Goal: Understand process/instructions

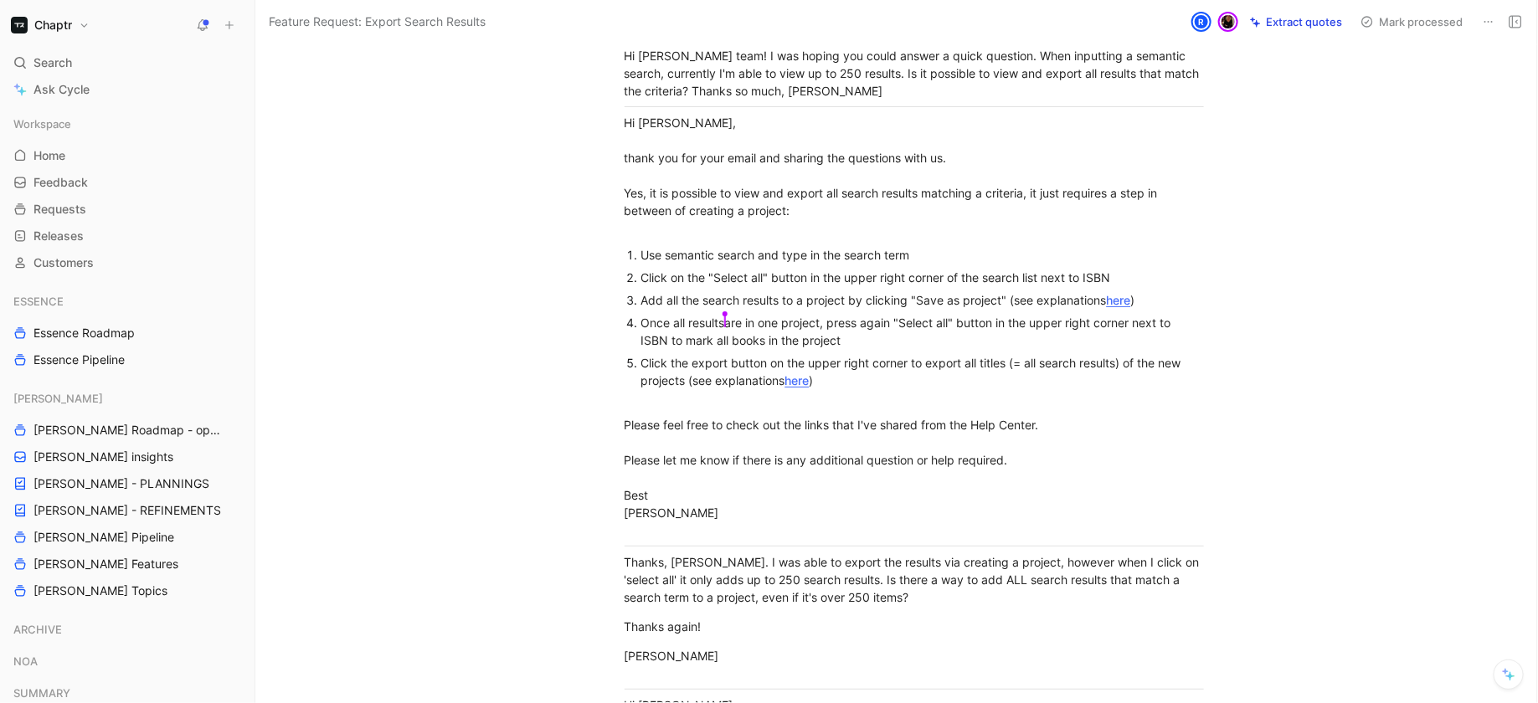
scroll to position [231, 0]
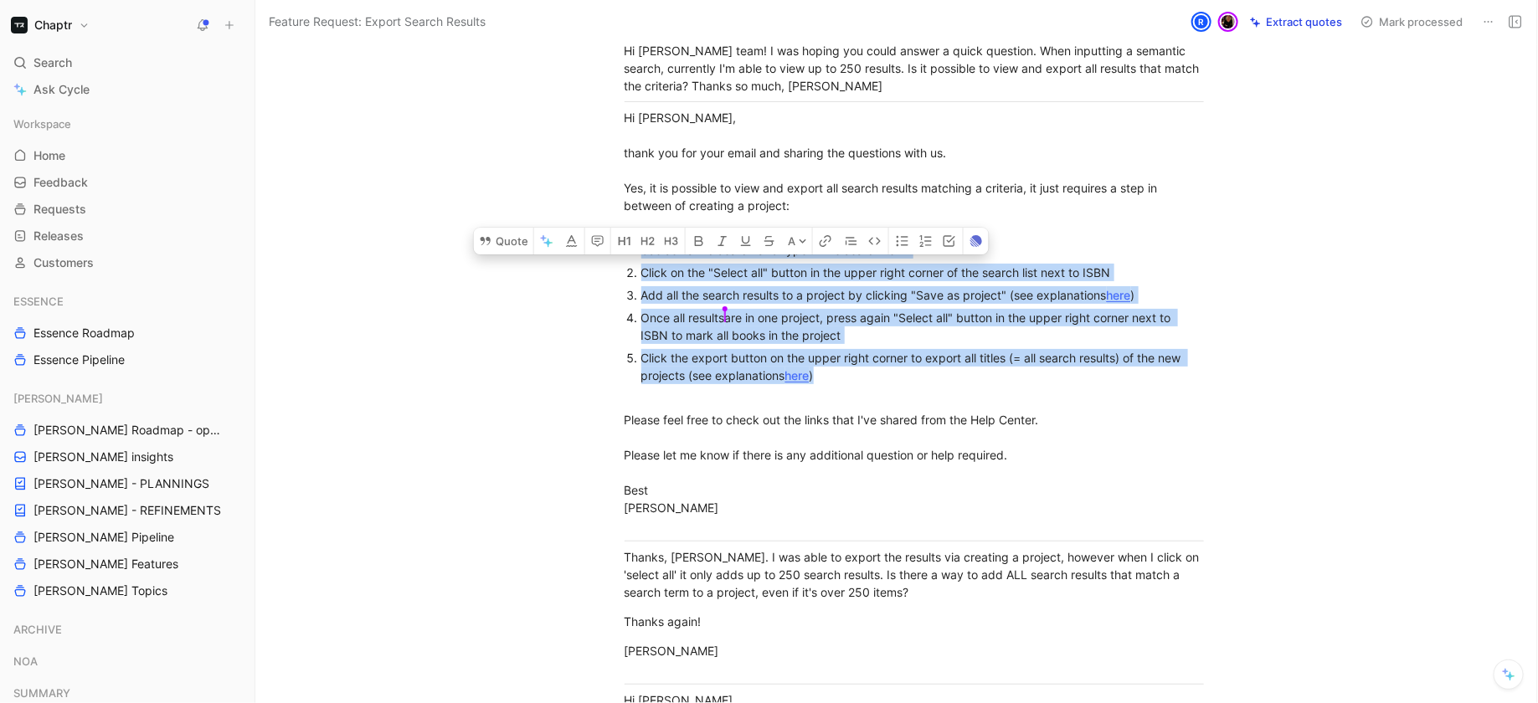
drag, startPoint x: 625, startPoint y: 242, endPoint x: 934, endPoint y: 371, distance: 334.9
click at [934, 372] on ol "Use semantic search and type in the search term Click on the "Select all" butto…" at bounding box center [914, 322] width 643 height 166
click at [934, 373] on div "Click the export button on the upper right corner to export all titles (= all s…" at bounding box center [923, 375] width 563 height 53
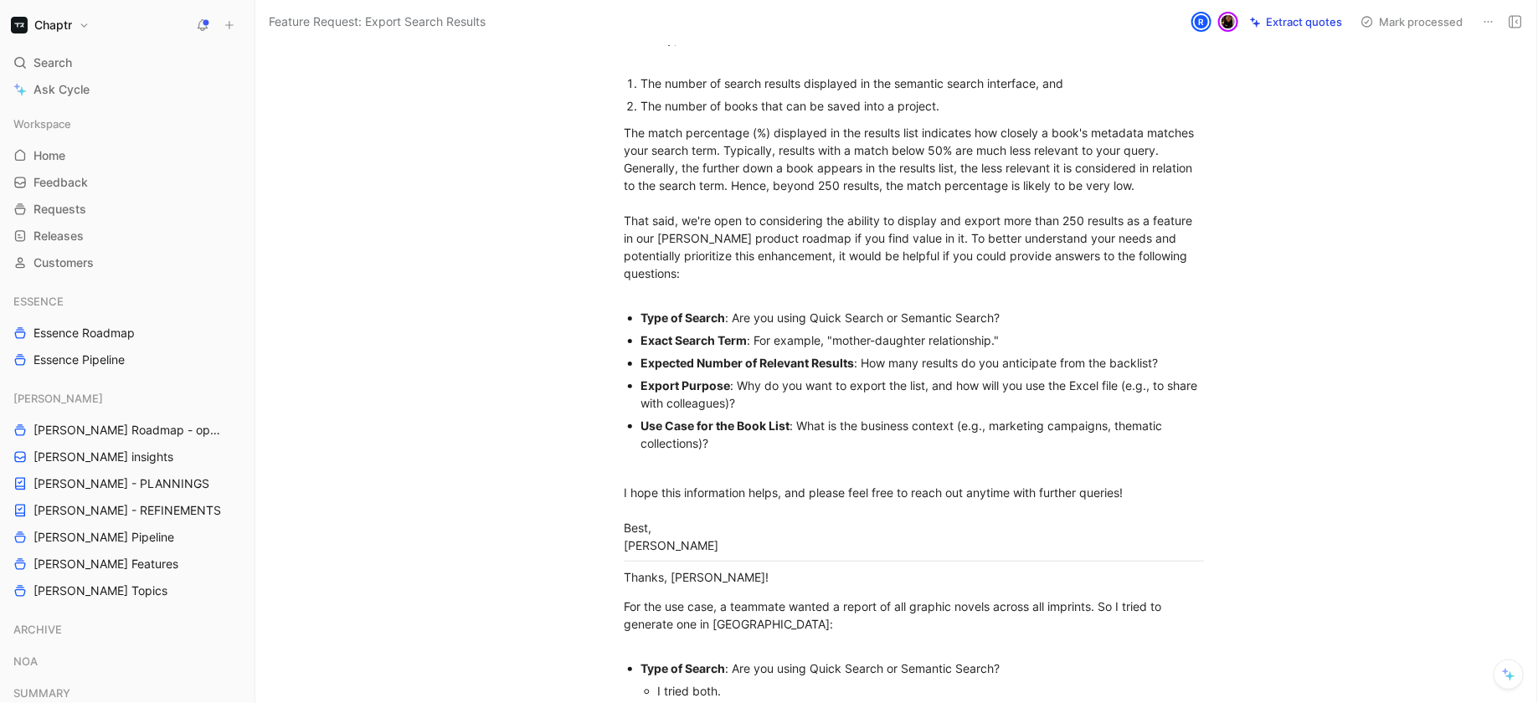
scroll to position [930, 0]
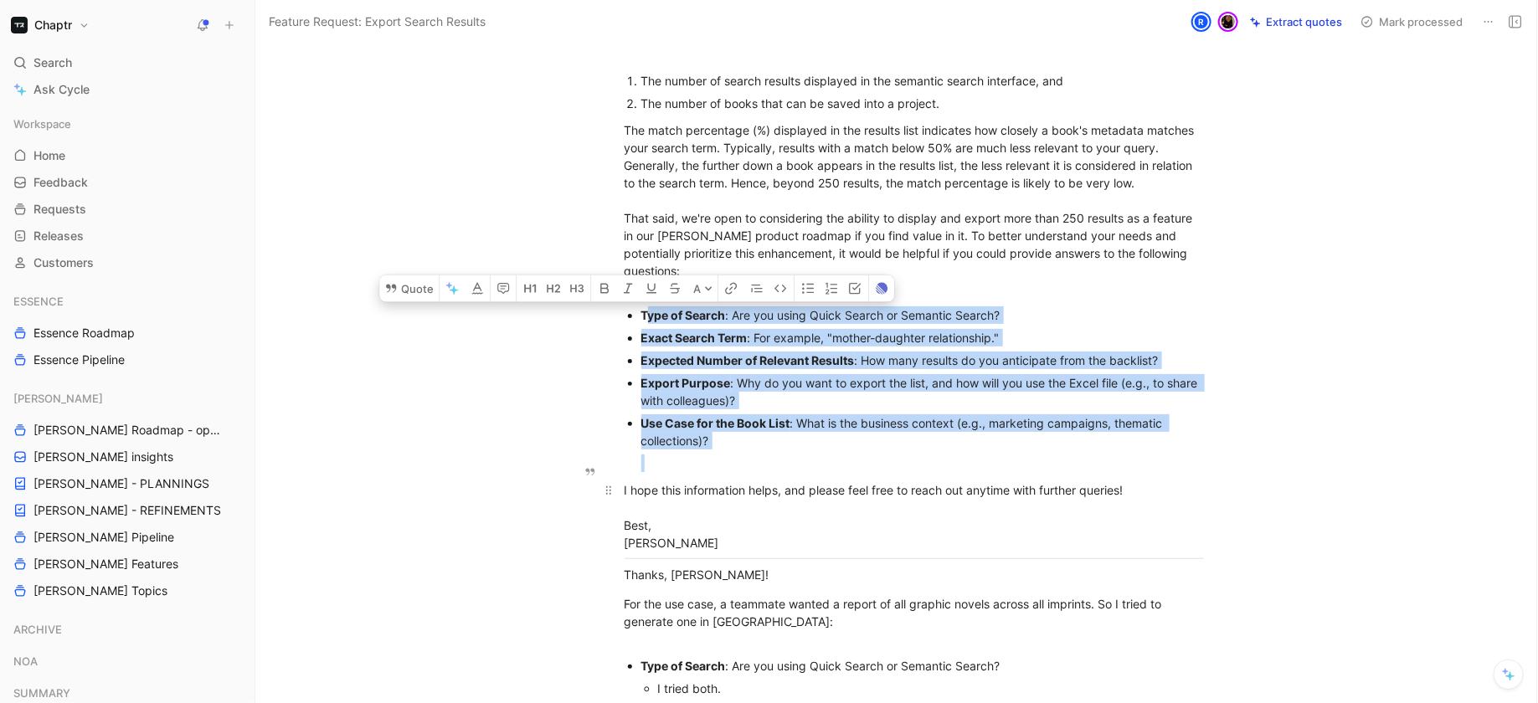
drag, startPoint x: 646, startPoint y: 291, endPoint x: 916, endPoint y: 460, distance: 319.0
click at [916, 460] on div "THIS TICKET GATHERS THE REQUEST FROM A CLIENT THAT WOULD BE INTERESTED IN SEEIN…" at bounding box center [914, 272] width 1247 height 2125
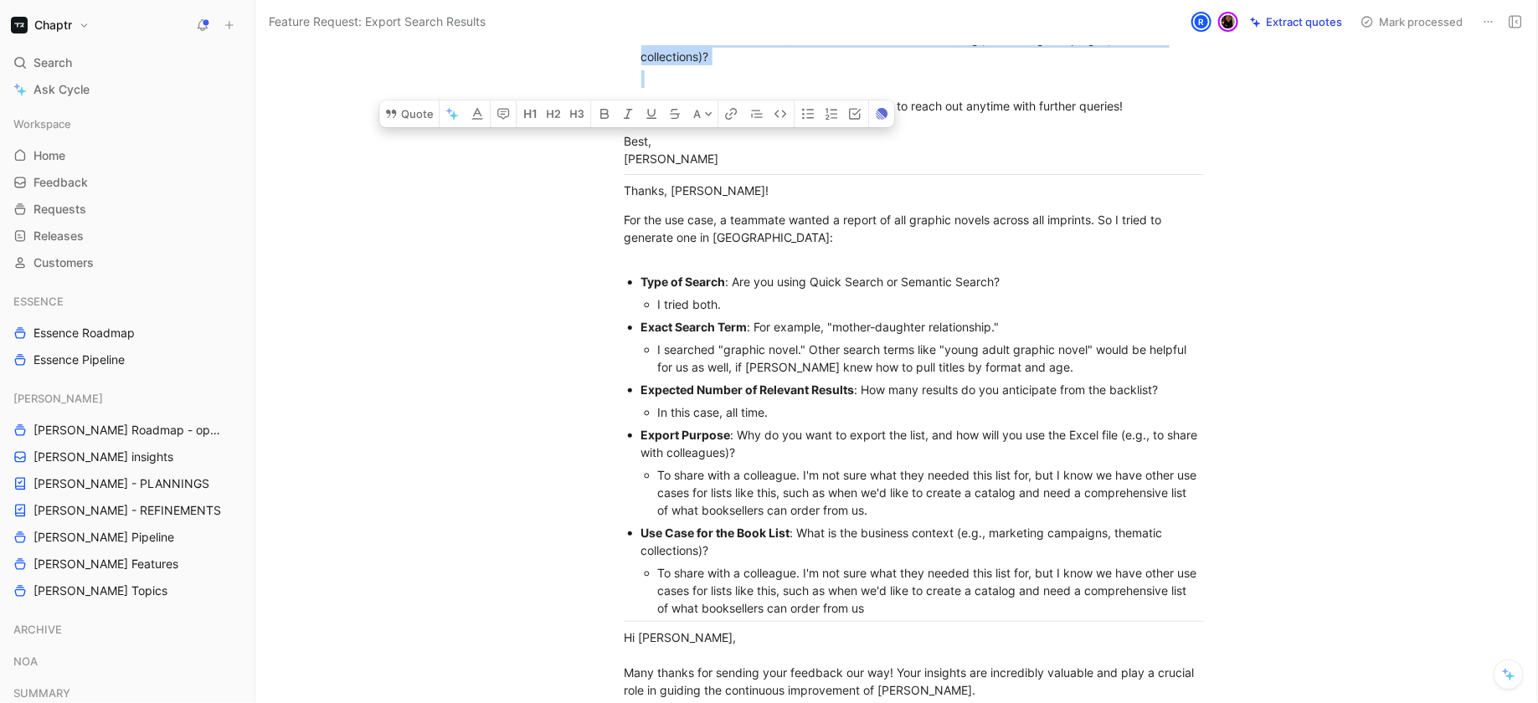
scroll to position [1319, 0]
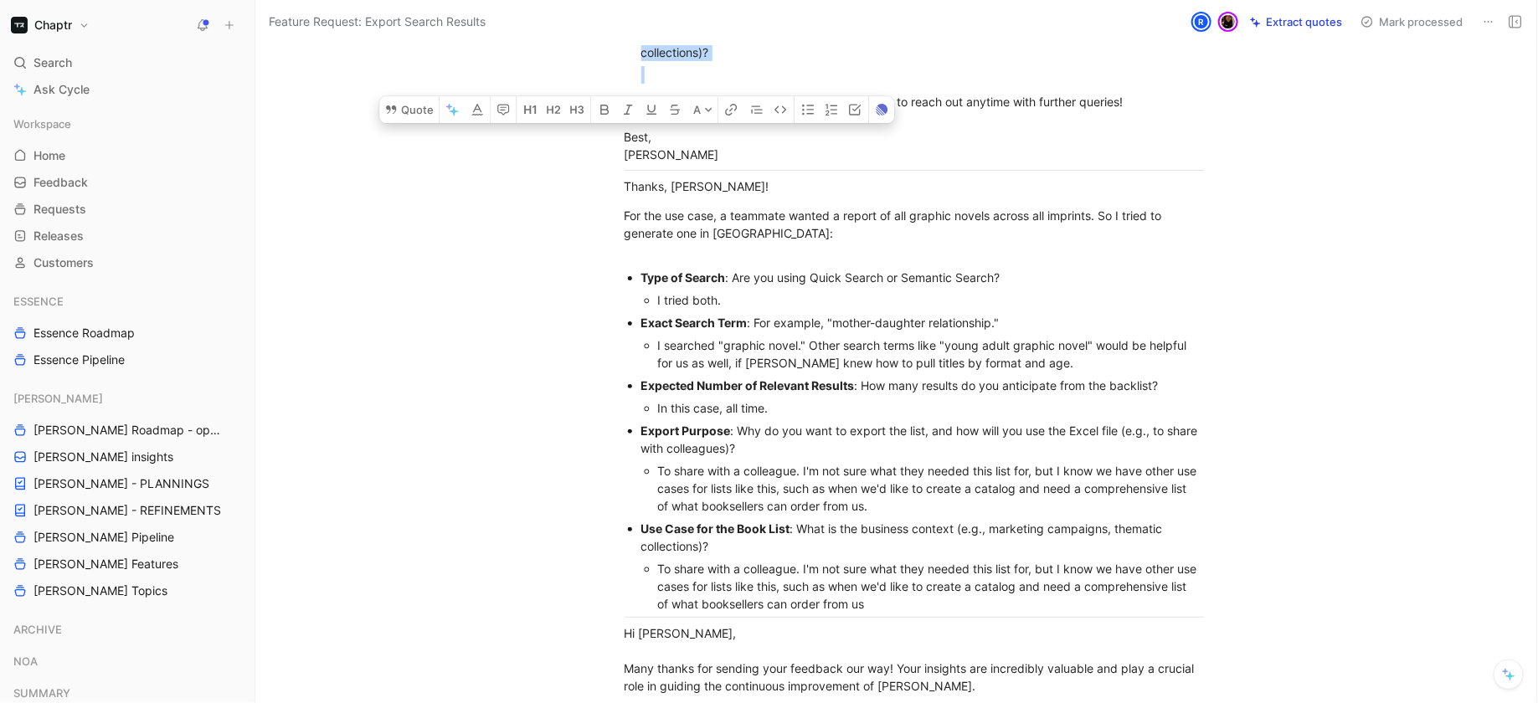
click at [647, 269] on div "Type of Search : Are you using Quick Search or Semantic Search?" at bounding box center [923, 278] width 563 height 18
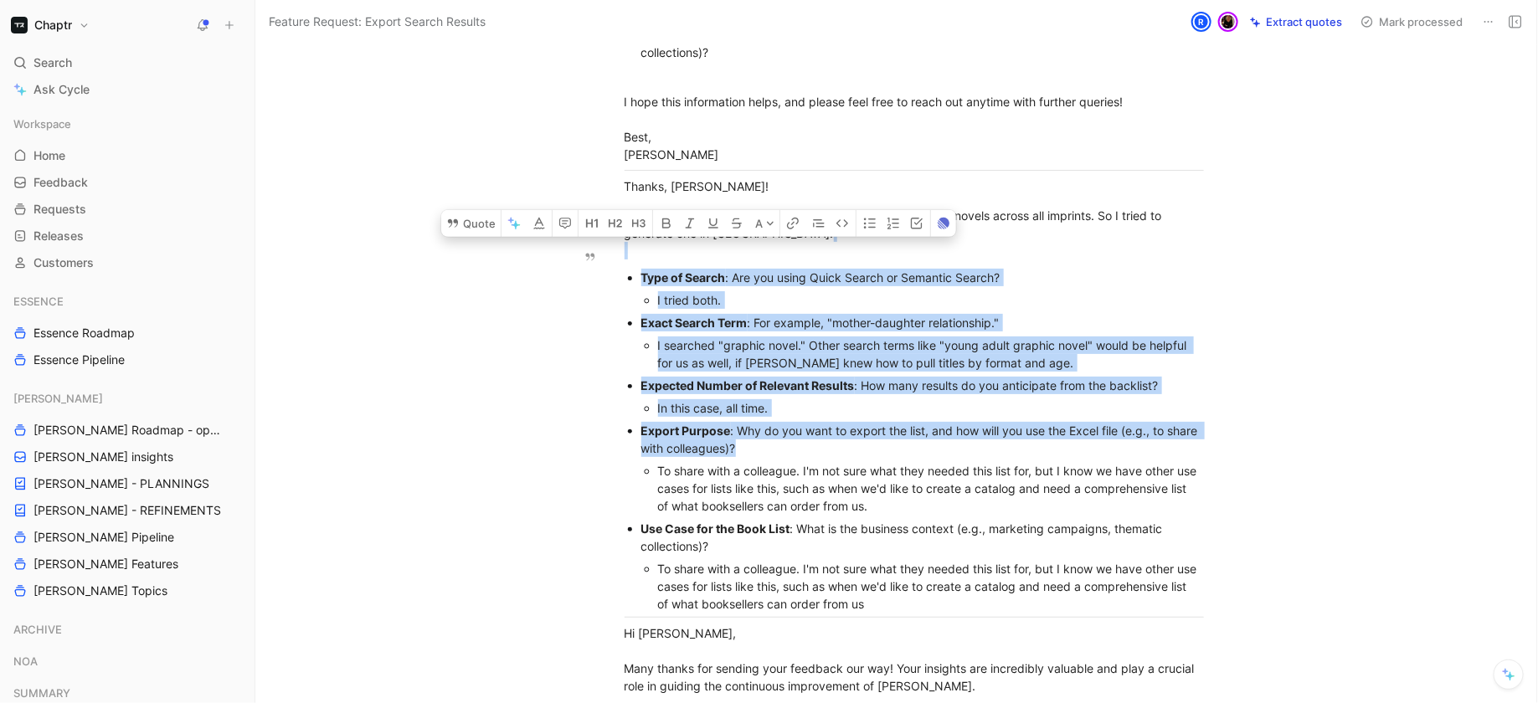
drag, startPoint x: 616, startPoint y: 244, endPoint x: 951, endPoint y: 435, distance: 386.7
click at [951, 435] on div "Export Purpose : Why do you want to export the list, and how will you use the E…" at bounding box center [923, 439] width 563 height 35
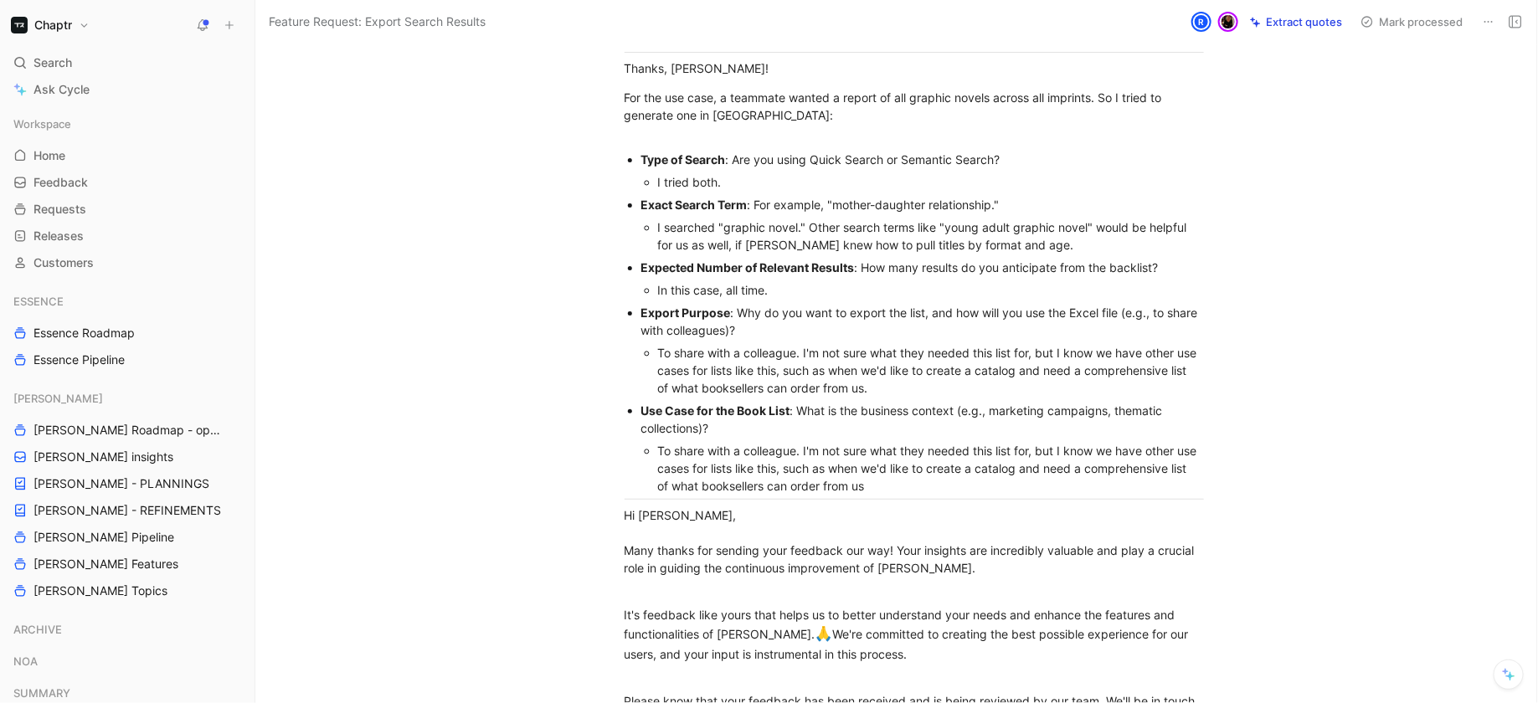
scroll to position [1438, 0]
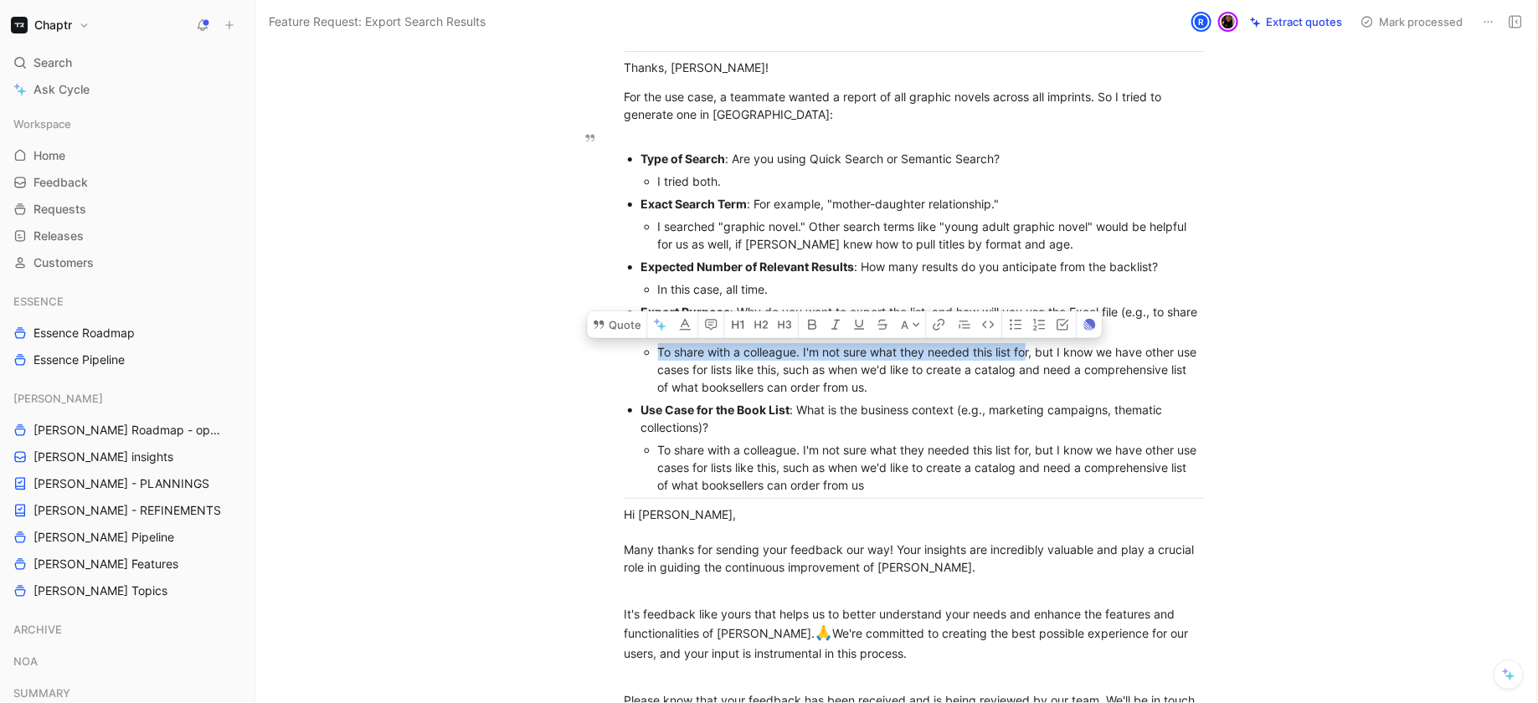
drag, startPoint x: 655, startPoint y: 325, endPoint x: 1030, endPoint y: 337, distance: 375.4
click at [1030, 341] on ul "To share with a colleague. I'm not sure what they needed this list for, but I k…" at bounding box center [923, 370] width 563 height 58
click at [1049, 343] on div "To share with a colleague. I'm not sure what they needed this list for, but I k…" at bounding box center [931, 369] width 546 height 53
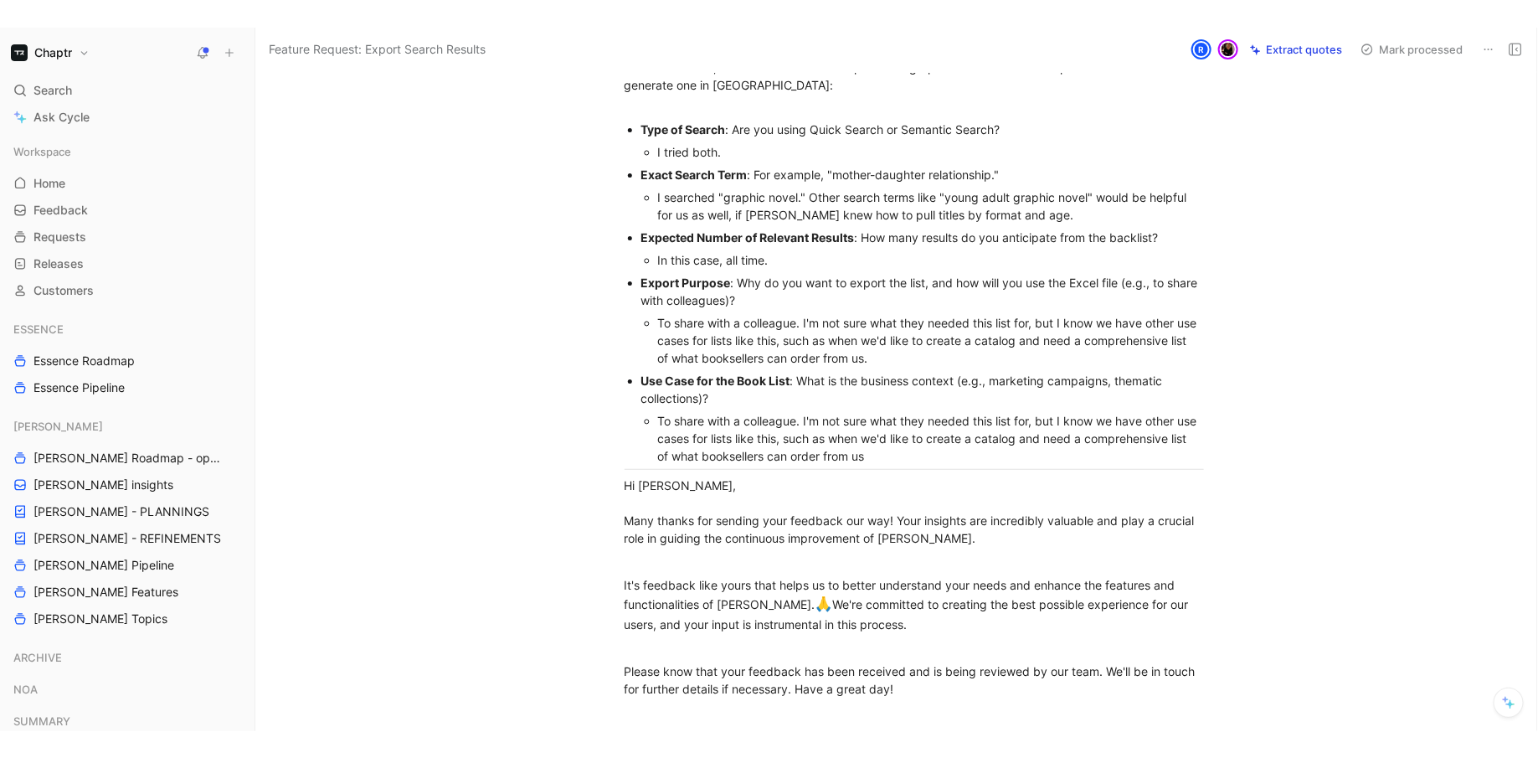
scroll to position [1497, 0]
